Goal: Information Seeking & Learning: Learn about a topic

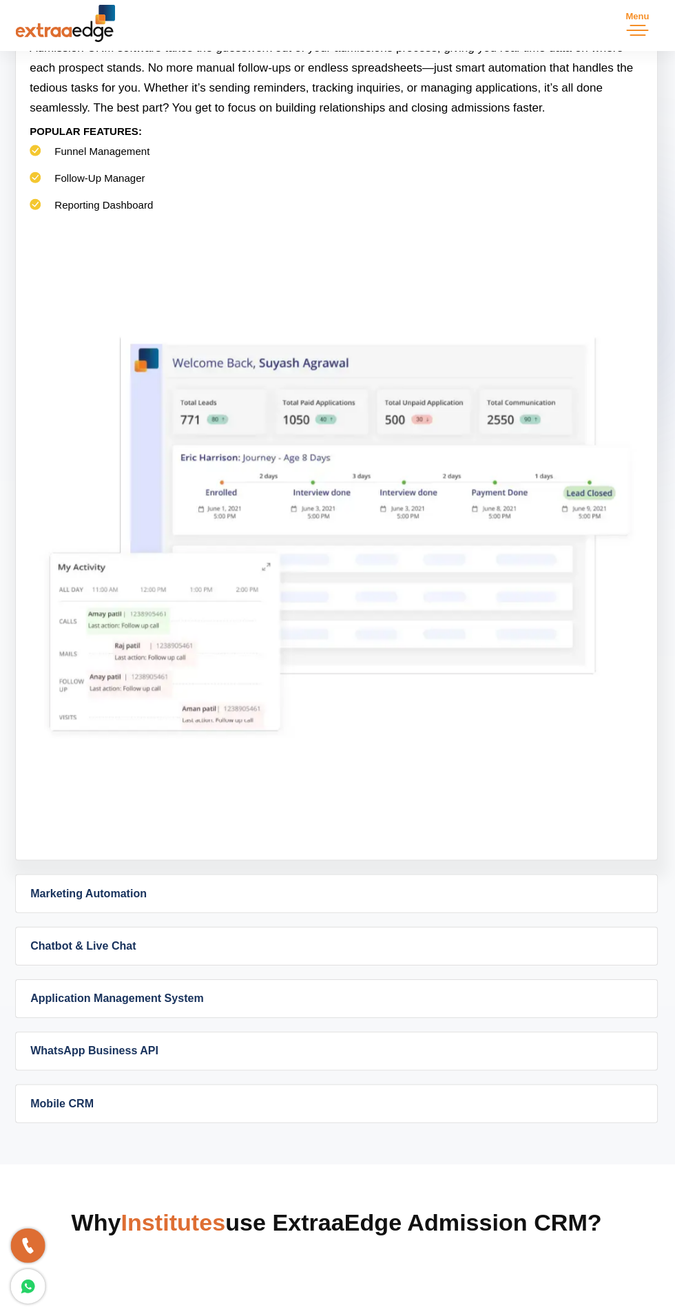
scroll to position [918, 0]
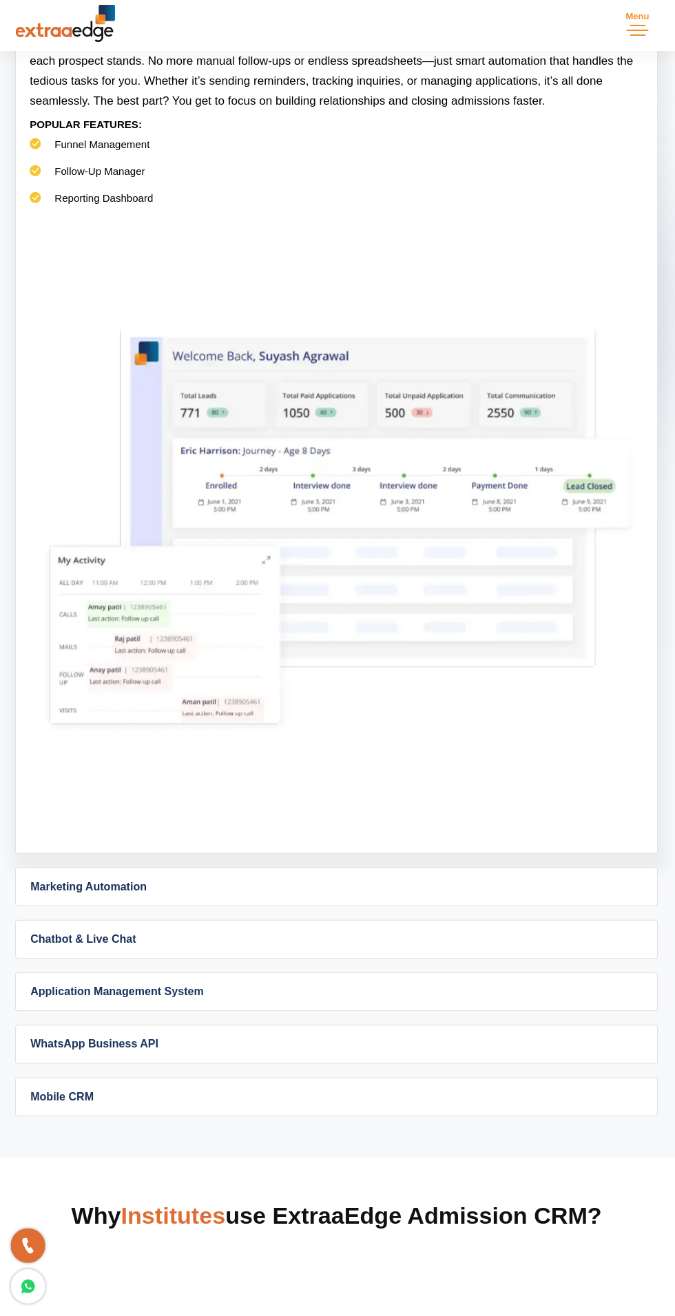
click at [525, 874] on link "Marketing Automation" at bounding box center [337, 888] width 639 height 37
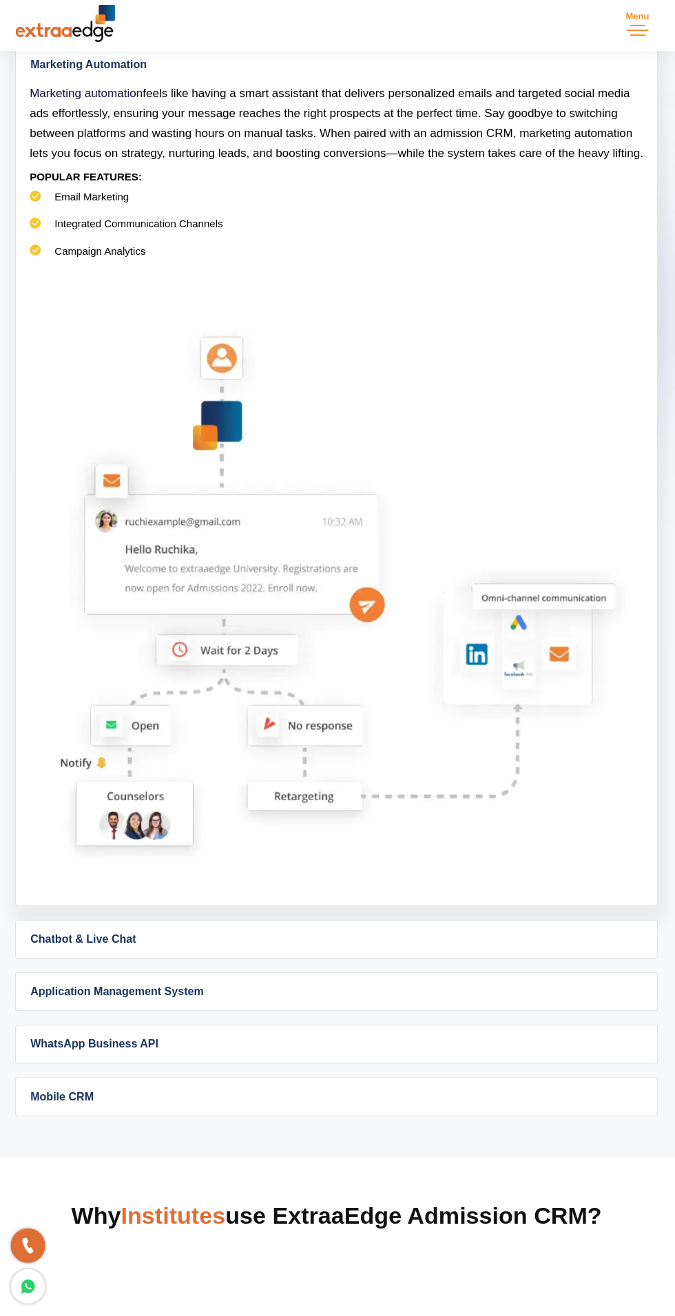
click at [485, 943] on link "Chatbot & Live Chat" at bounding box center [337, 940] width 639 height 37
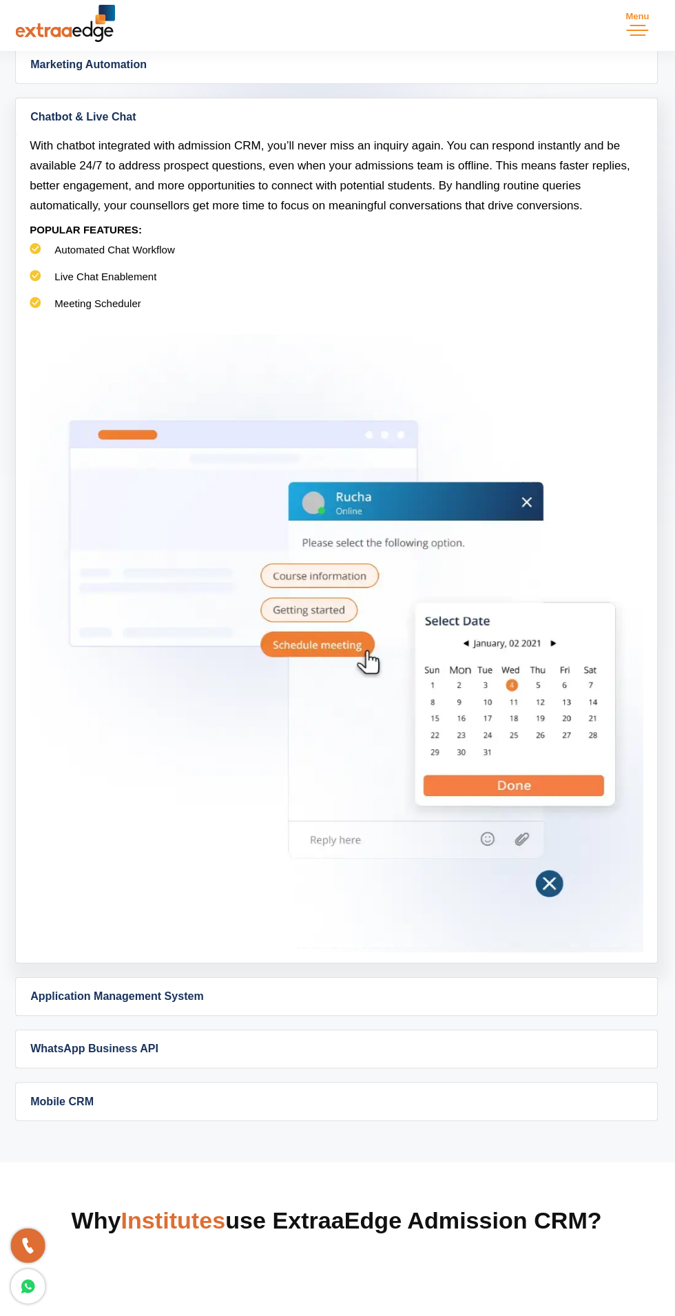
click at [433, 987] on link "Application Management System" at bounding box center [337, 997] width 639 height 37
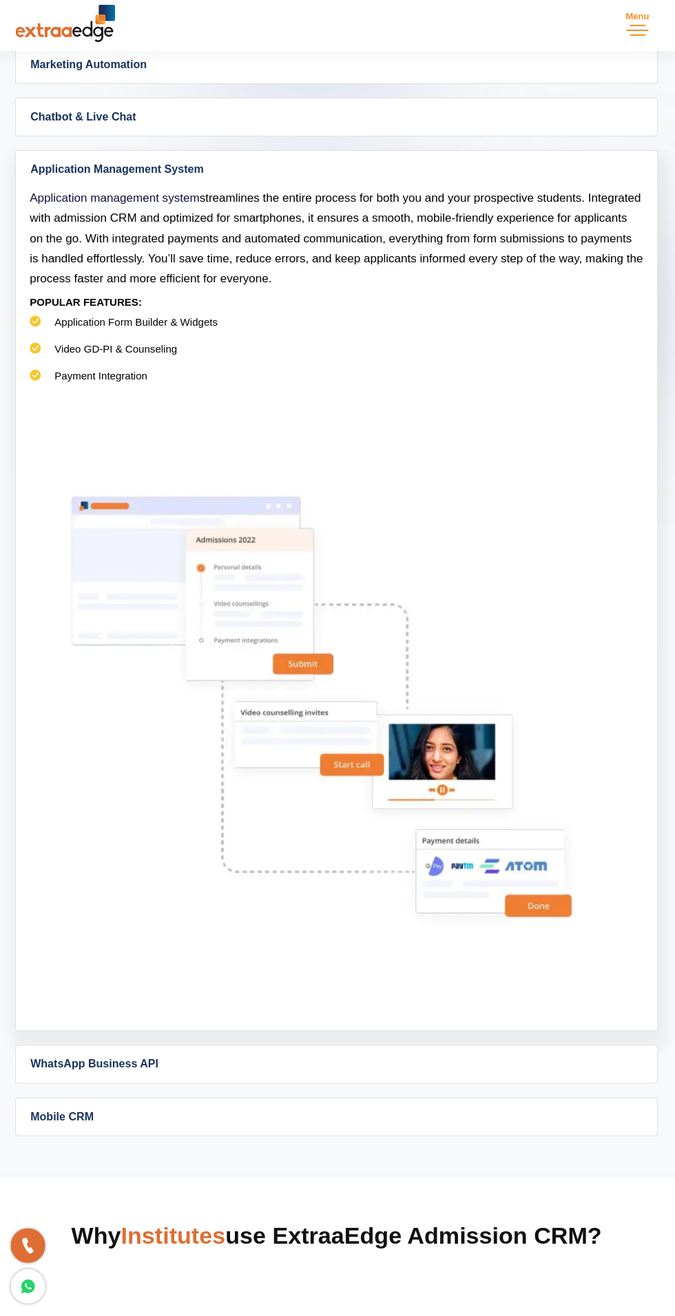
click at [392, 1067] on link "WhatsApp Business API" at bounding box center [337, 1065] width 639 height 37
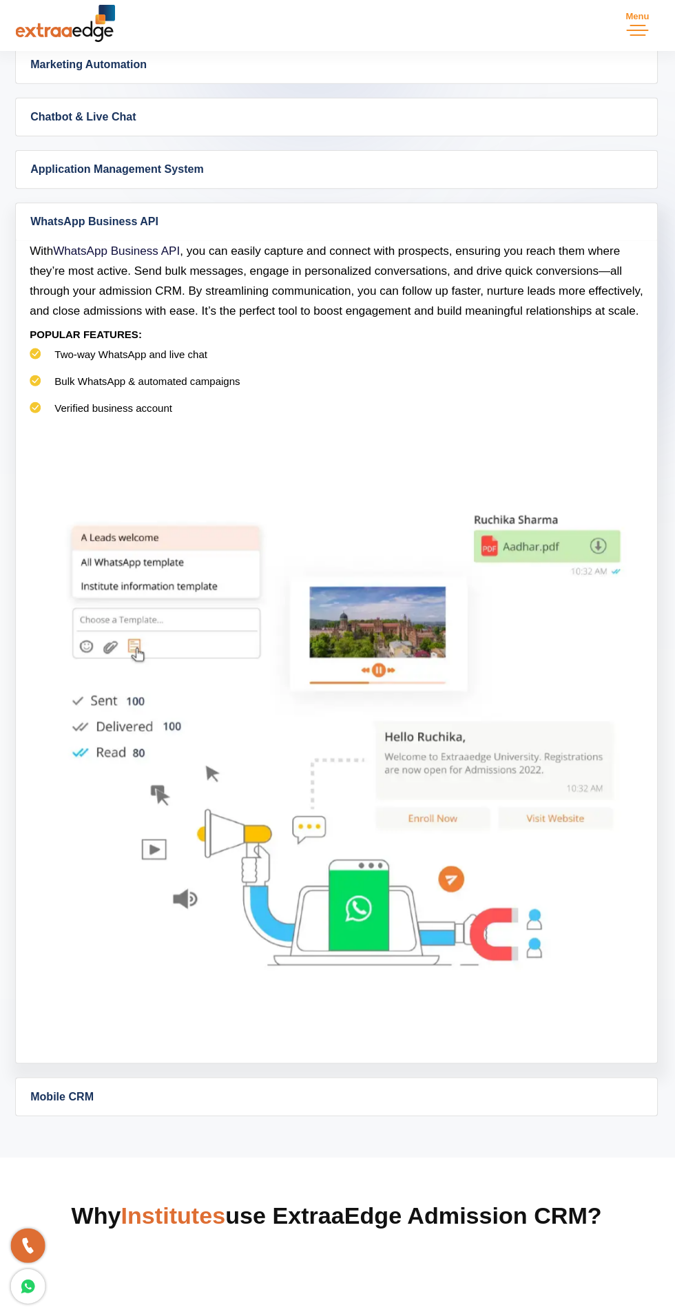
click at [373, 1116] on link "Mobile CRM" at bounding box center [337, 1097] width 639 height 37
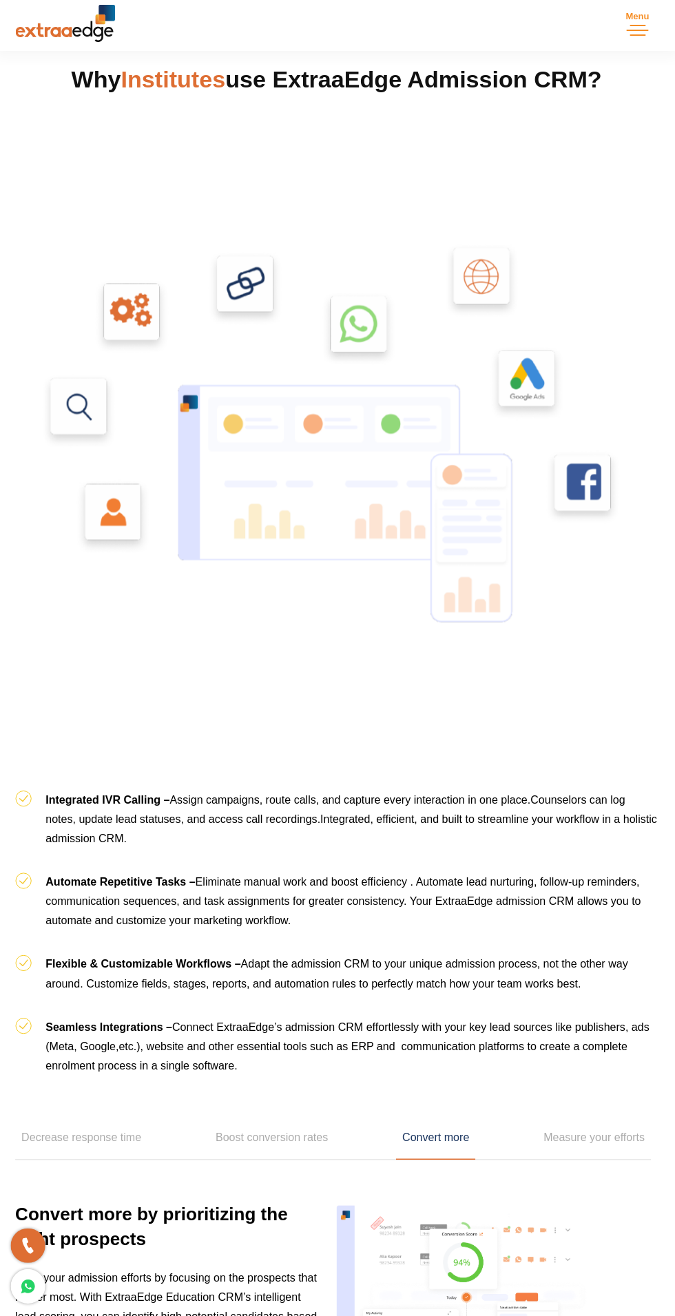
scroll to position [2637, 0]
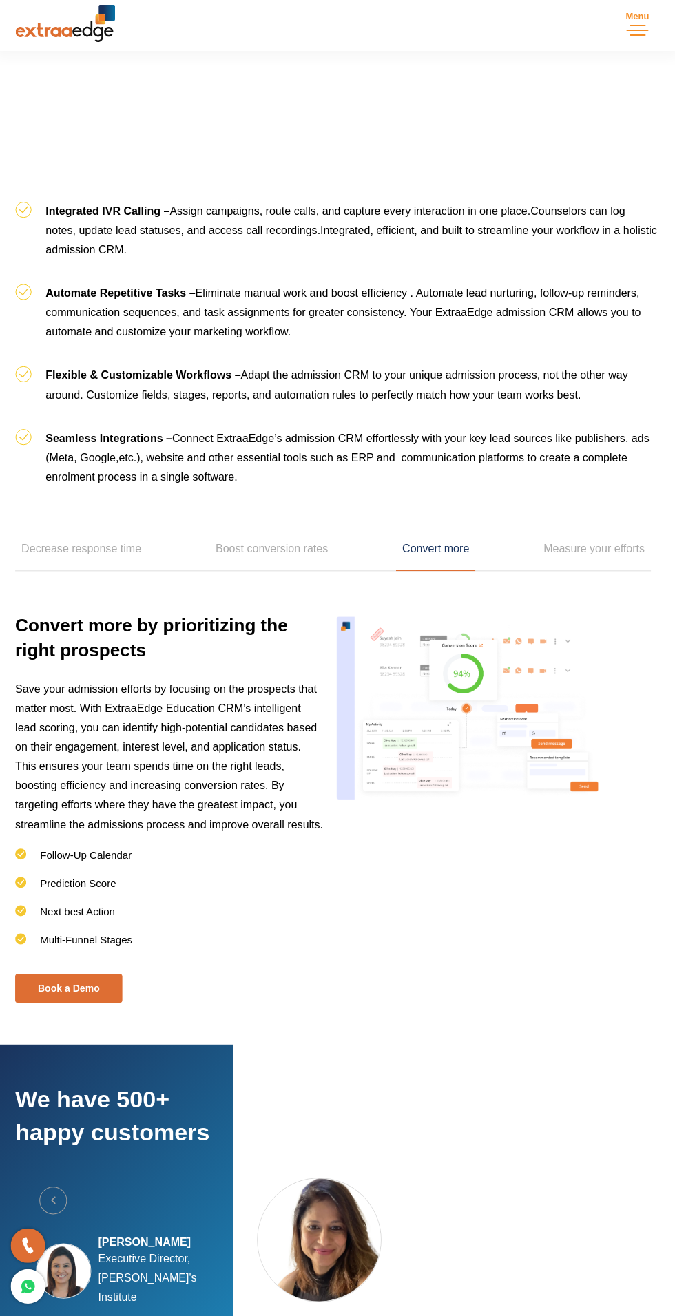
click at [647, 560] on link "Measure your efforts" at bounding box center [594, 552] width 113 height 43
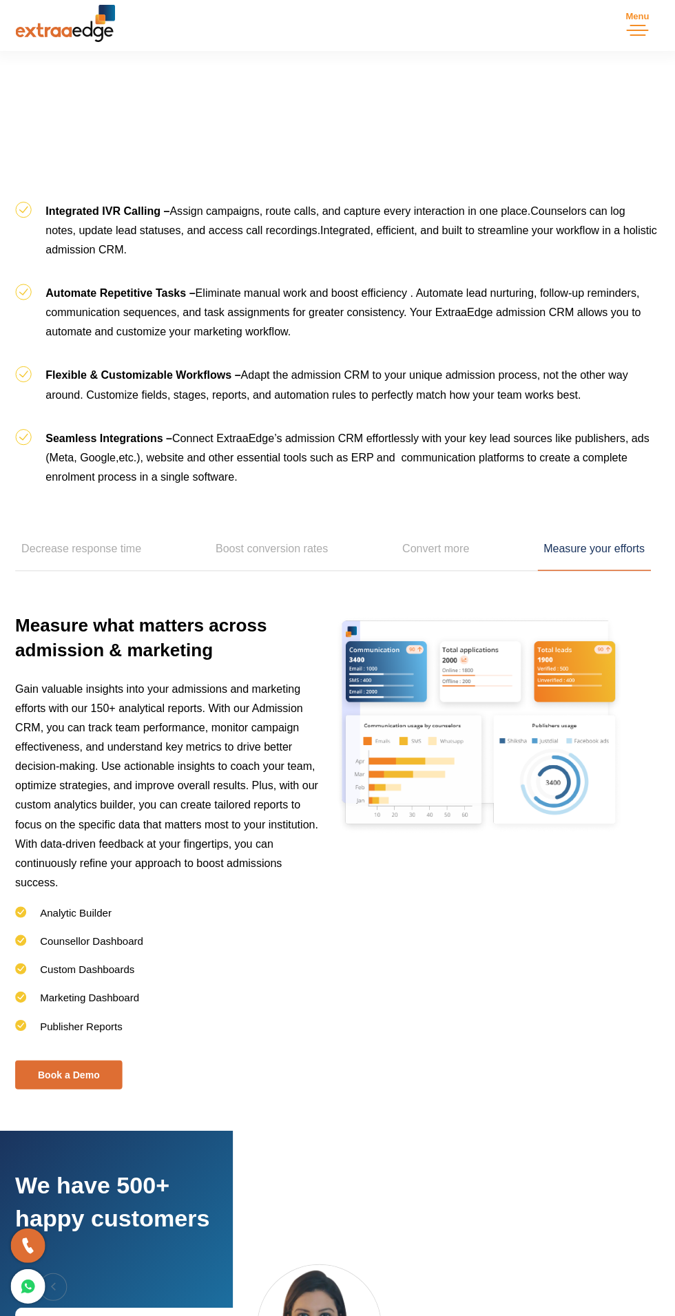
click at [316, 566] on link "Boost conversion rates" at bounding box center [273, 552] width 125 height 43
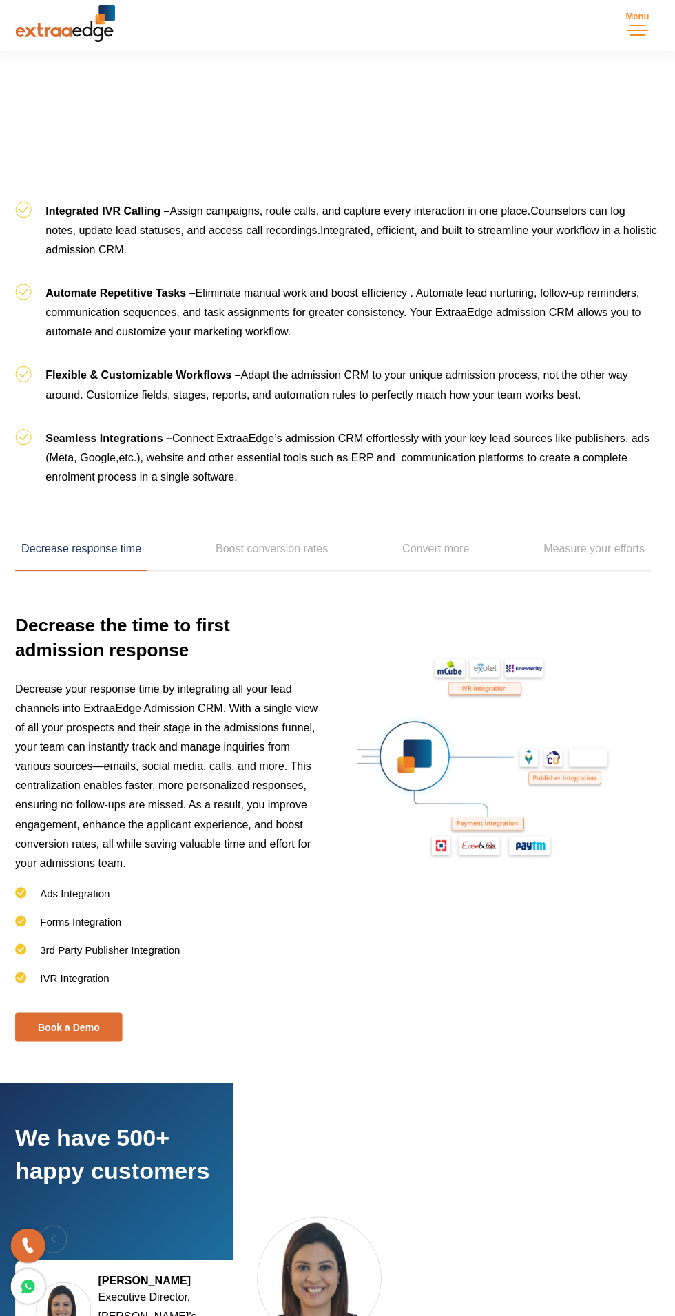
click at [118, 548] on link "Decrease response time" at bounding box center [83, 552] width 132 height 43
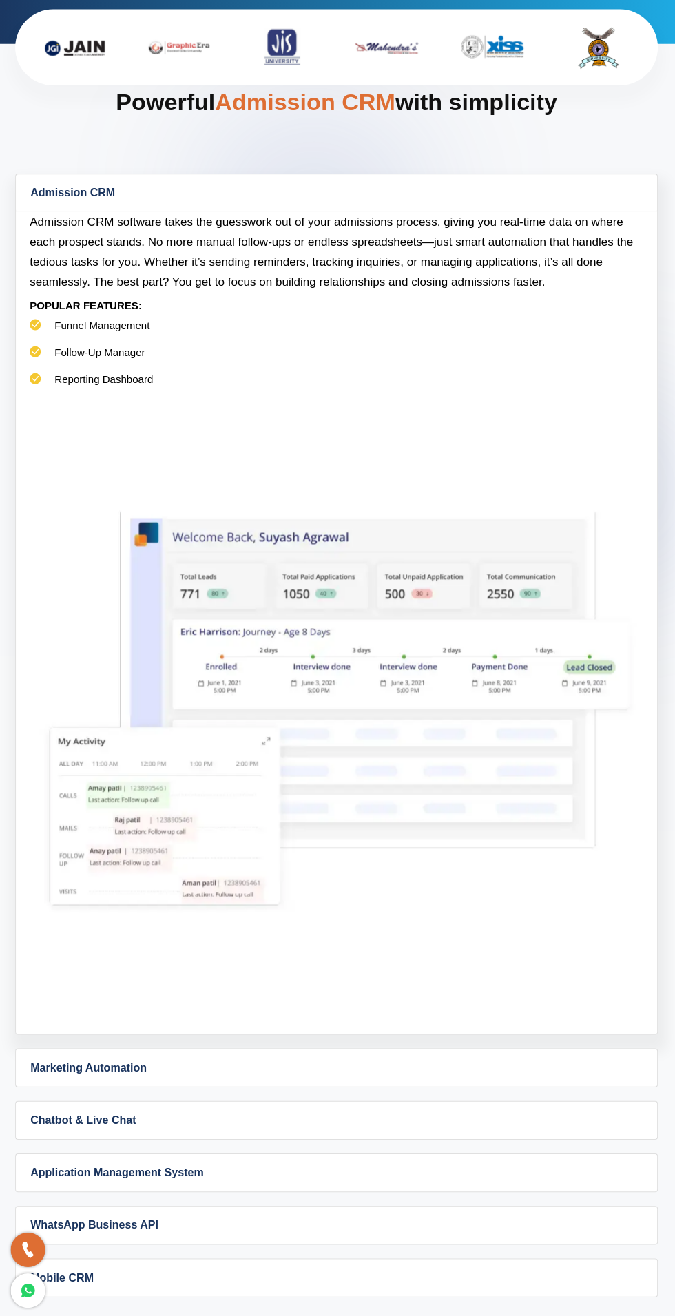
scroll to position [0, 0]
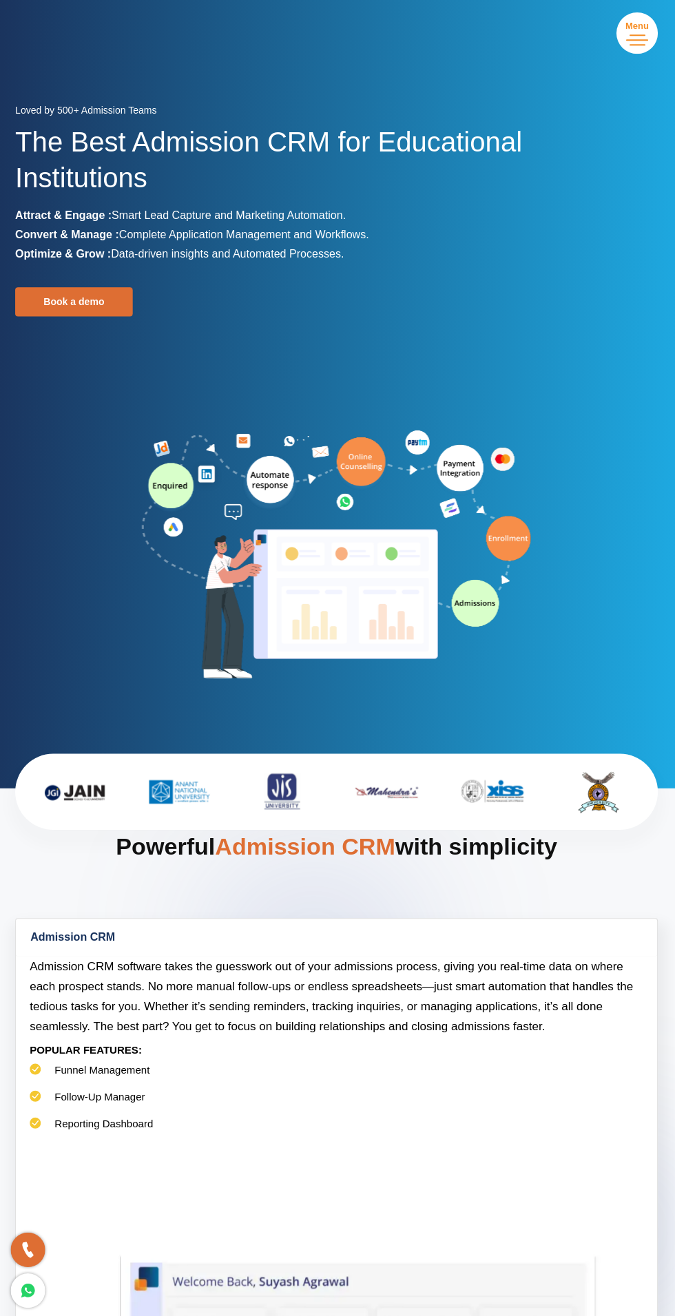
click at [647, 66] on section "Loved by 500+ Admission Teams The Best Admission CRM for Educational Institutio…" at bounding box center [337, 393] width 675 height 786
click at [653, 51] on nav "Menu Close Products Education CRM Streamline your entire admissions process on …" at bounding box center [337, 33] width 640 height 66
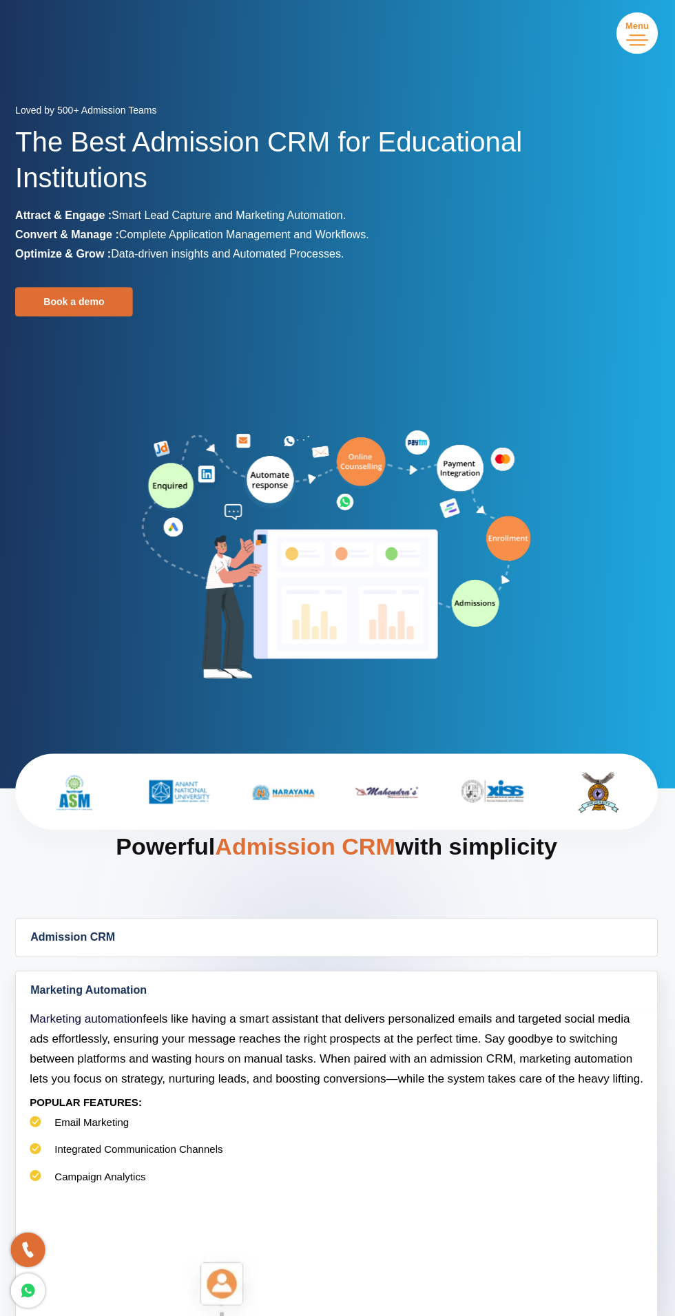
click at [641, 39] on span "Toggle navigation" at bounding box center [637, 39] width 22 height 1
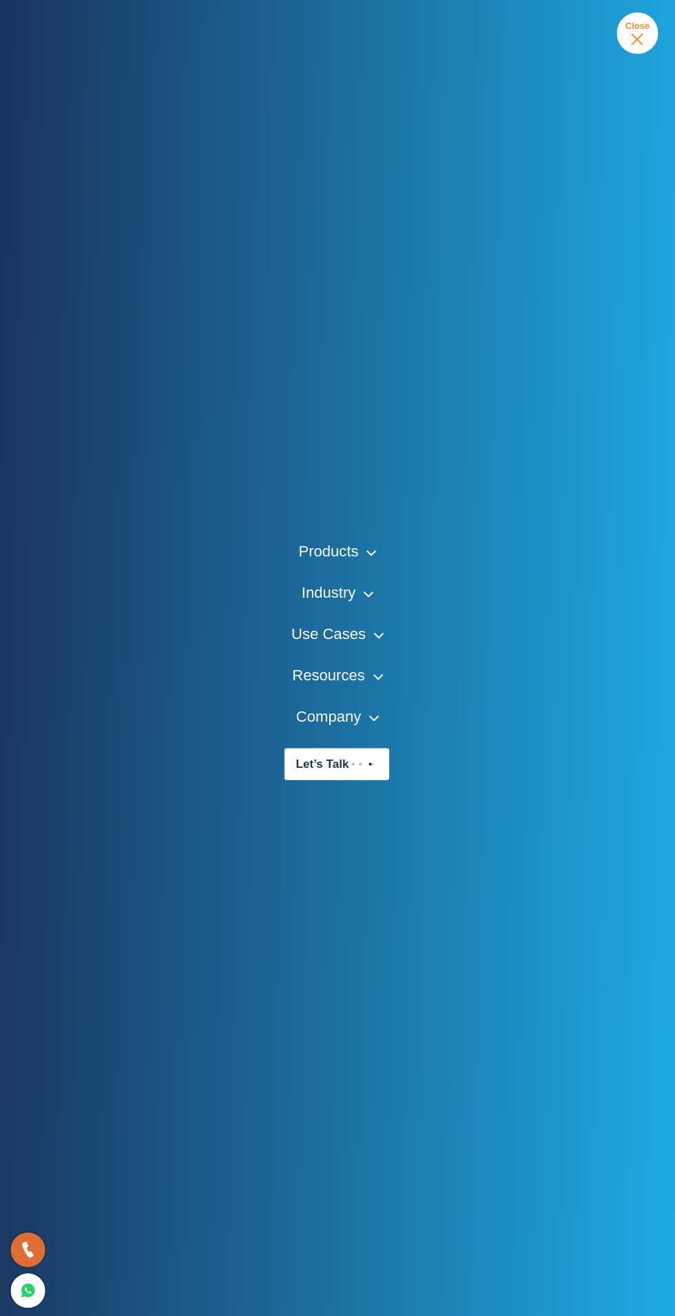
click at [378, 633] on link "Use Cases" at bounding box center [337, 632] width 91 height 21
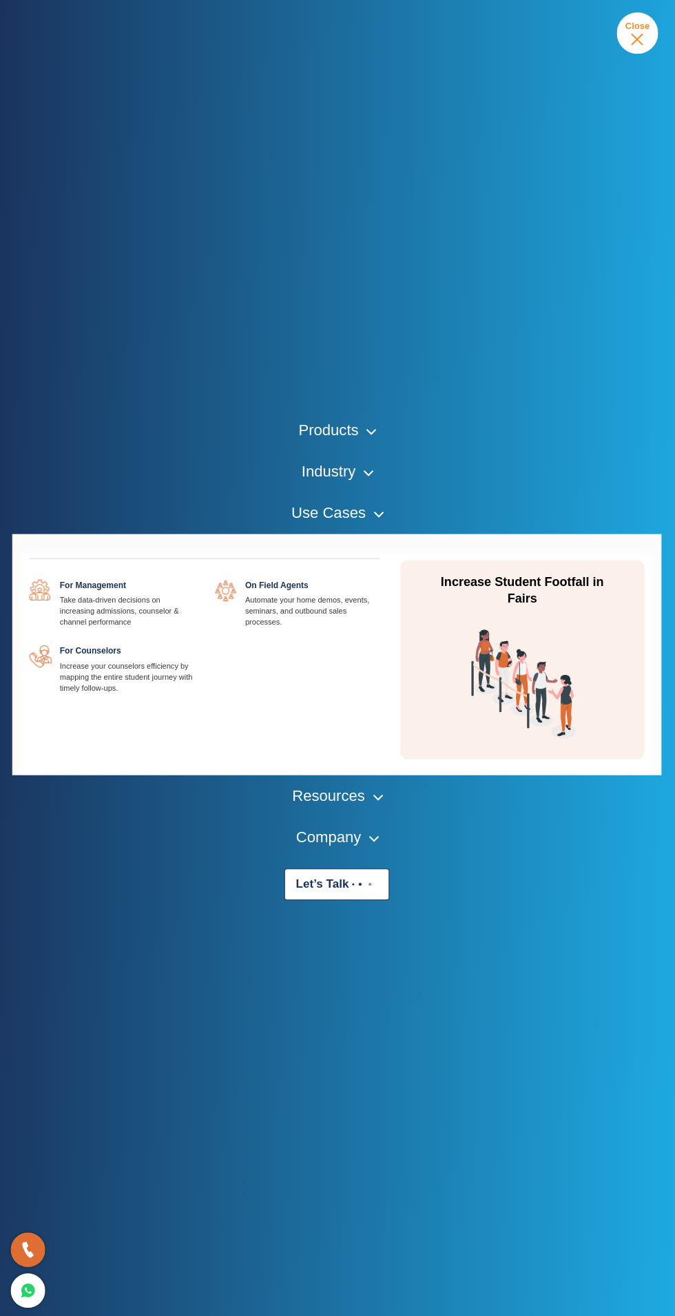
click at [373, 793] on link "Resources" at bounding box center [337, 793] width 89 height 21
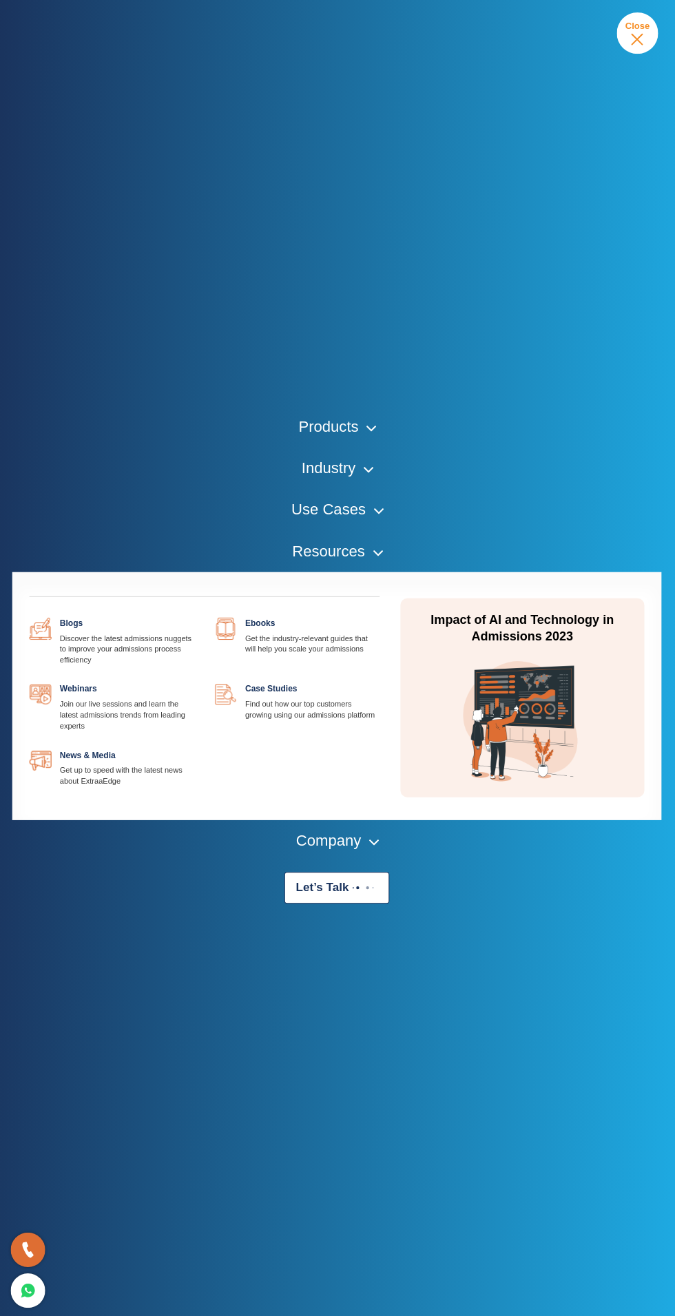
click at [378, 510] on link "Use Cases" at bounding box center [337, 508] width 91 height 21
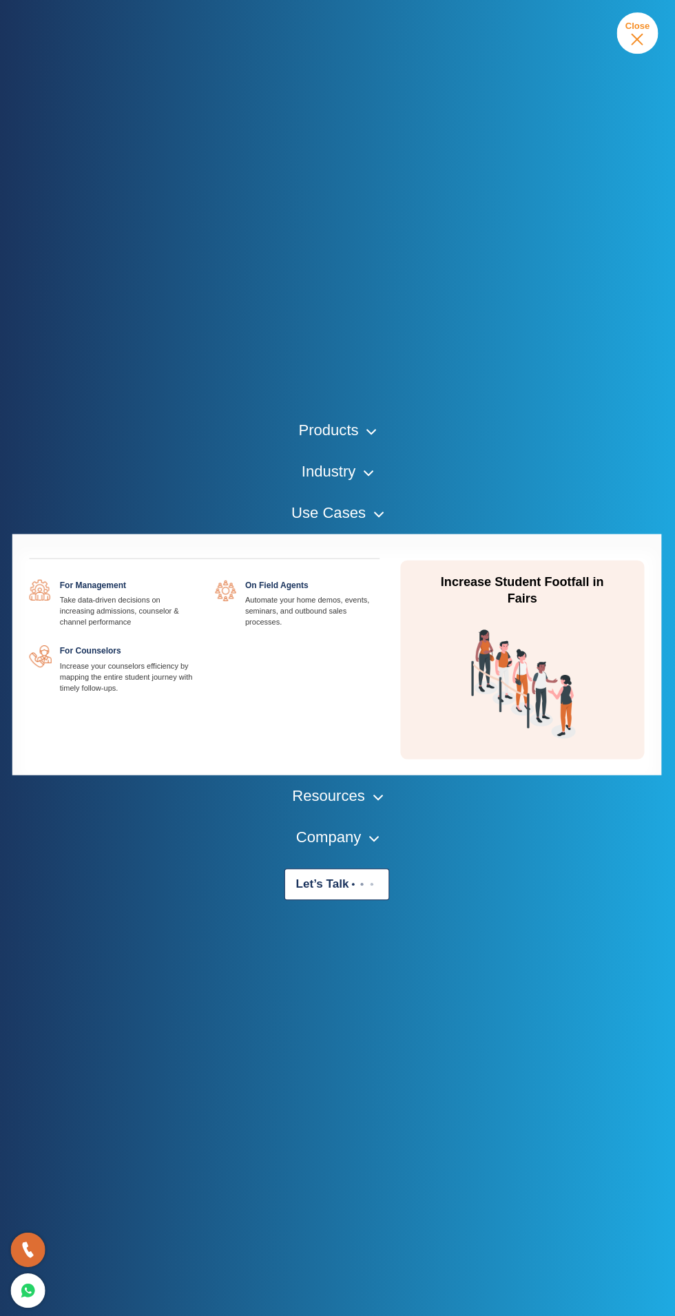
click at [370, 472] on link "Industry" at bounding box center [337, 470] width 70 height 21
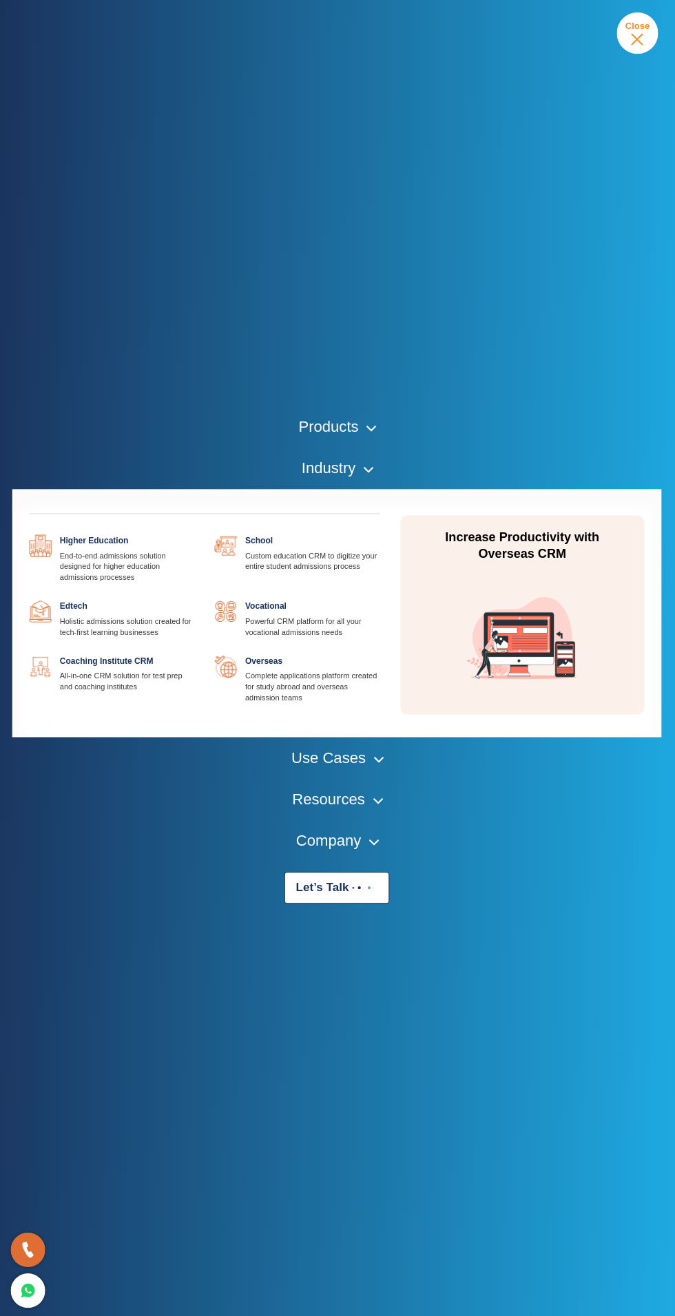
click at [362, 462] on link "Industry" at bounding box center [337, 467] width 70 height 21
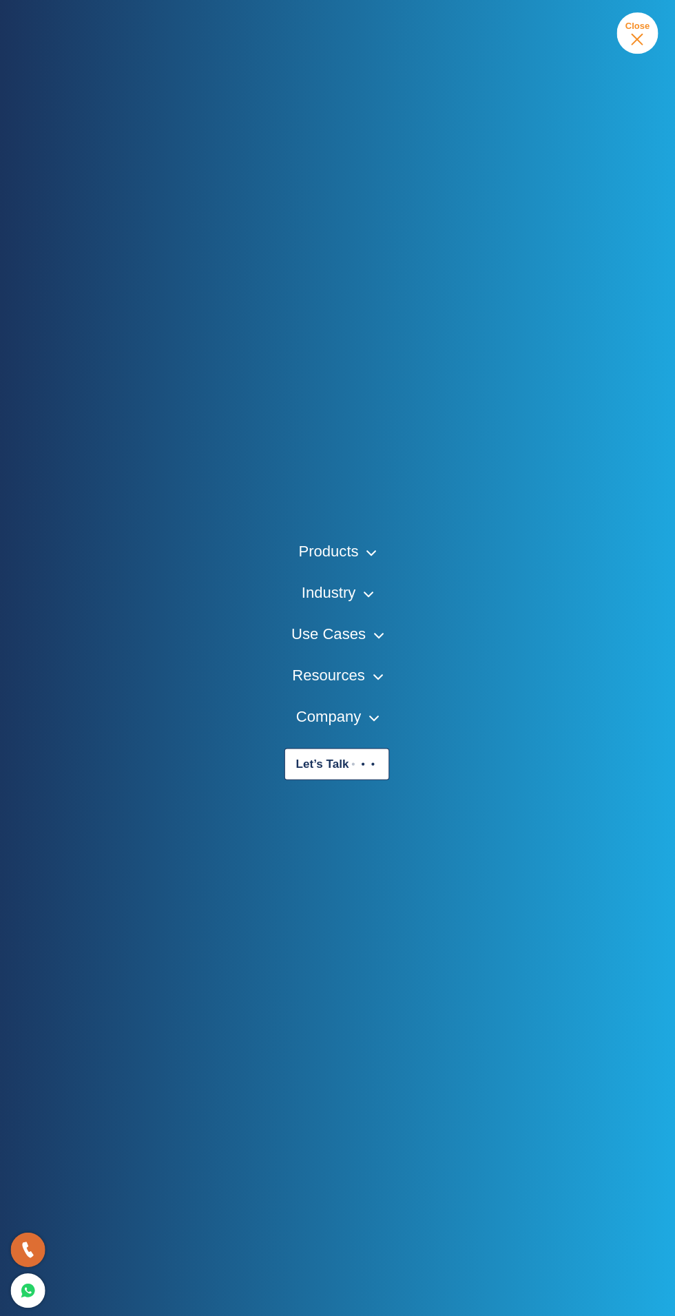
click at [373, 551] on link "Products" at bounding box center [338, 549] width 76 height 21
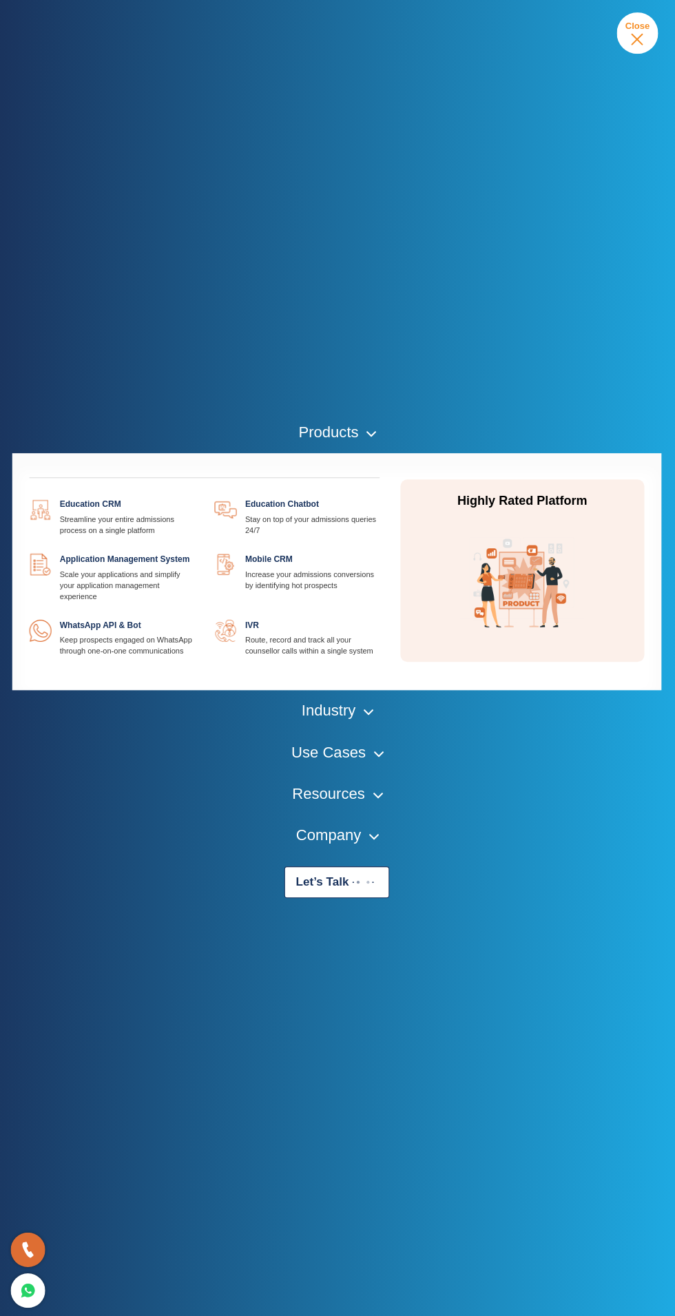
click at [659, 47] on div "Products Education CRM Streamline your entire admissions process on a single pl…" at bounding box center [337, 658] width 675 height 1316
